Goal: Task Accomplishment & Management: Manage account settings

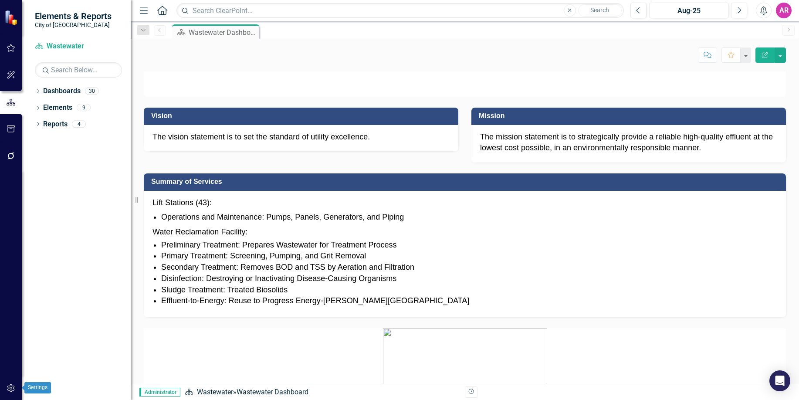
click at [11, 384] on button "button" at bounding box center [11, 388] width 20 height 18
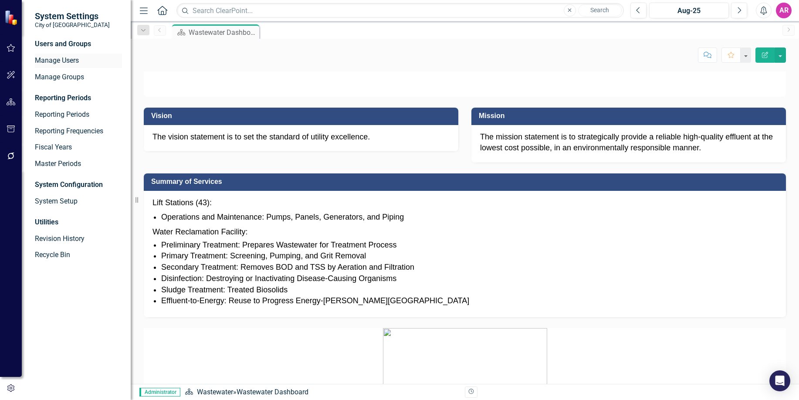
click at [57, 57] on link "Manage Users" at bounding box center [78, 61] width 87 height 10
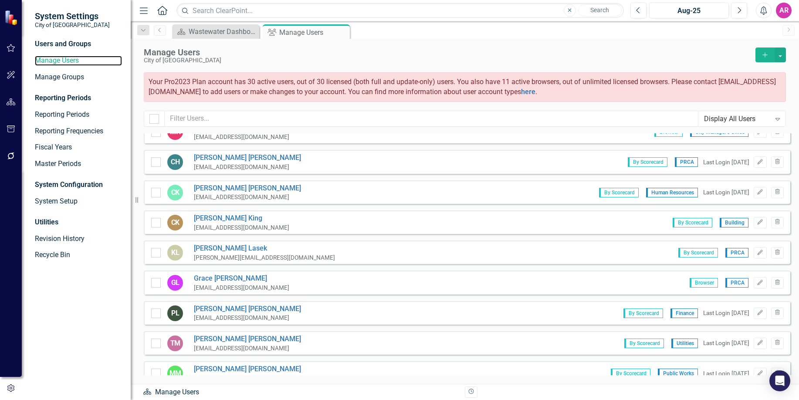
scroll to position [392, 0]
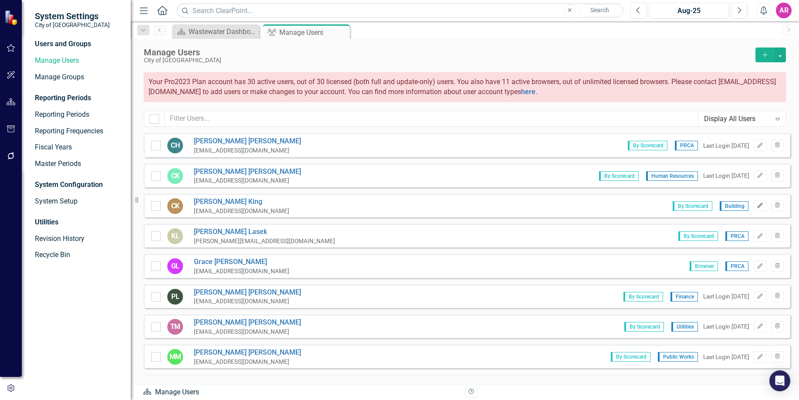
click at [756, 206] on icon "Edit" at bounding box center [759, 205] width 7 height 5
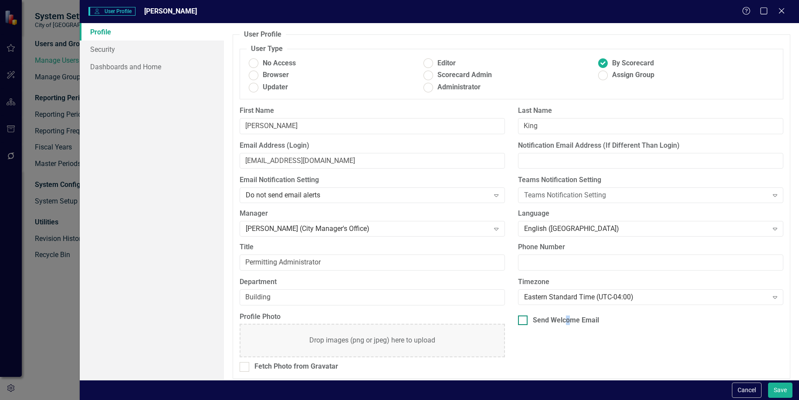
click at [565, 320] on div "Send Welcome Email" at bounding box center [566, 320] width 66 height 10
drag, startPoint x: 565, startPoint y: 320, endPoint x: 562, endPoint y: 326, distance: 6.8
click at [562, 326] on div "Send Welcome Email" at bounding box center [650, 322] width 278 height 20
click at [543, 319] on div "Send Welcome Email" at bounding box center [566, 320] width 66 height 10
click at [523, 319] on input "Send Welcome Email" at bounding box center [521, 318] width 6 height 6
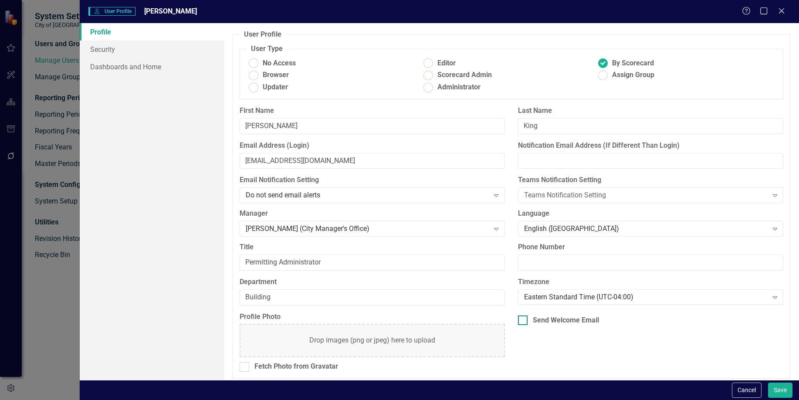
checkbox input "true"
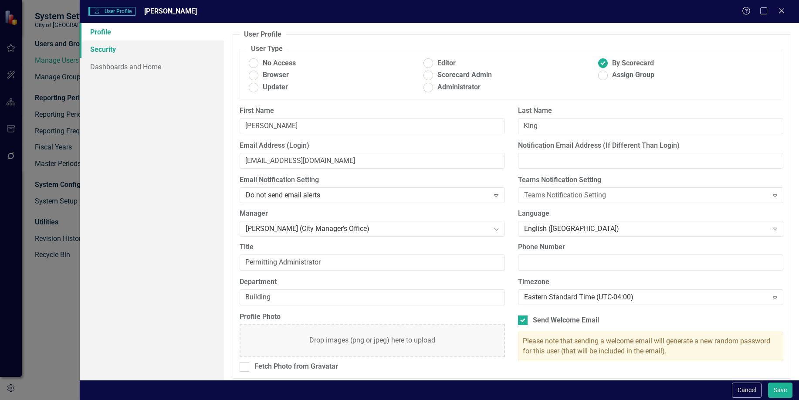
click at [150, 51] on link "Security" at bounding box center [152, 48] width 144 height 17
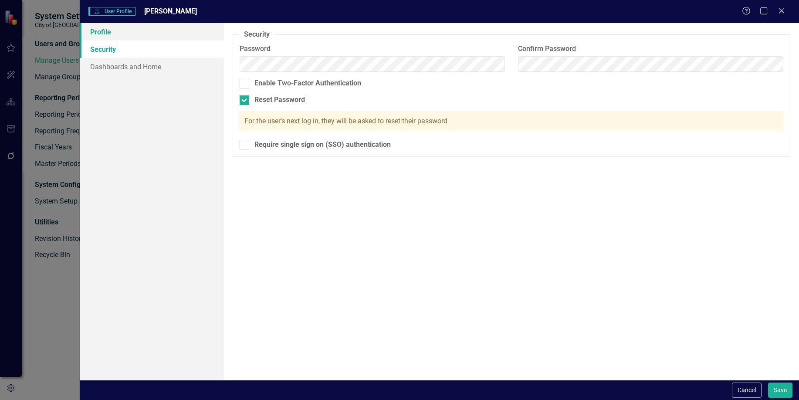
click at [152, 32] on link "Profile" at bounding box center [152, 31] width 144 height 17
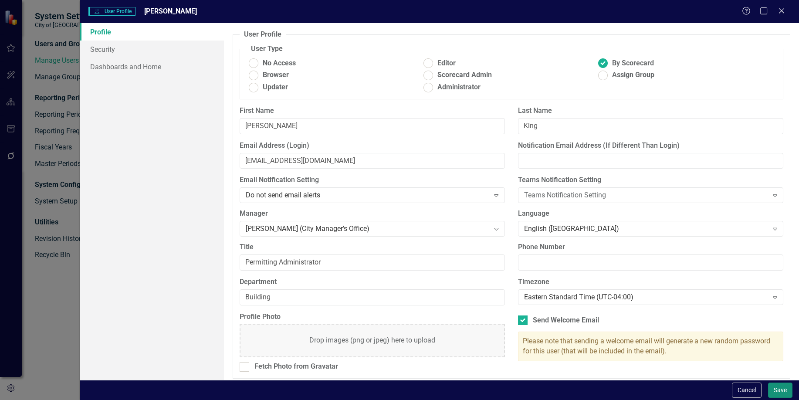
click at [776, 393] on button "Save" at bounding box center [780, 389] width 24 height 15
